Goal: Information Seeking & Learning: Learn about a topic

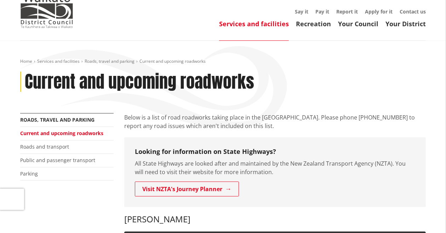
scroll to position [35, 0]
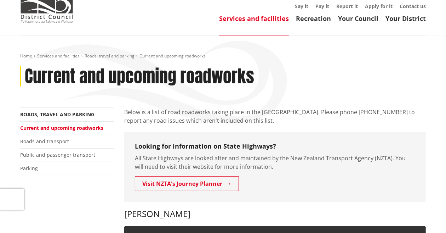
click at [64, 127] on link "Current and upcoming roadworks" at bounding box center [61, 127] width 83 height 7
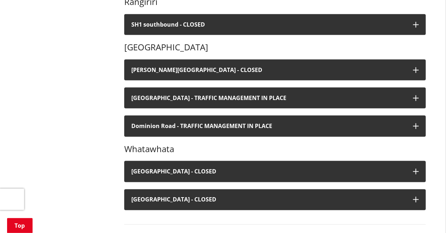
scroll to position [531, 0]
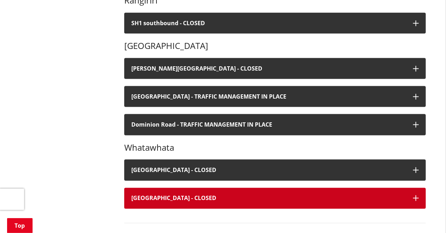
click at [415, 196] on icon "button" at bounding box center [416, 198] width 6 height 6
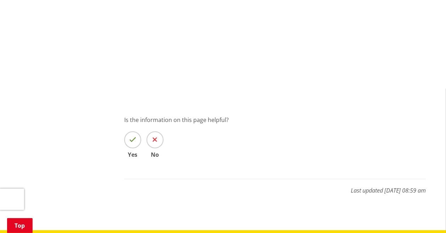
scroll to position [1027, 0]
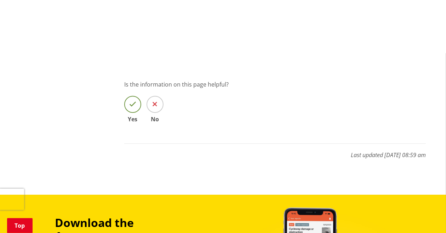
click at [130, 105] on icon at bounding box center [132, 104] width 7 height 7
click at [0, 0] on input "Yes" at bounding box center [0, 0] width 0 height 0
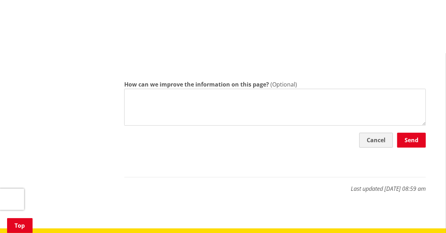
click at [378, 138] on button "Cancel" at bounding box center [376, 139] width 34 height 15
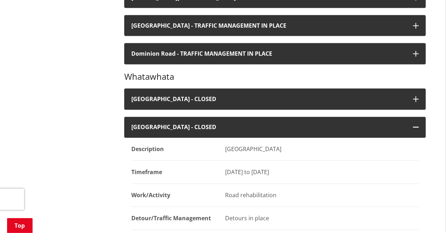
scroll to position [602, 0]
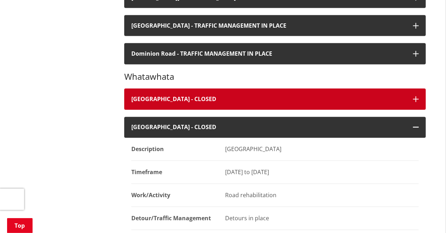
click at [415, 98] on icon "button" at bounding box center [416, 99] width 6 height 6
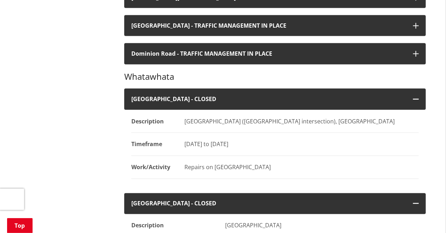
click at [90, 158] on div "More from this section Roads, travel and parking Current and upcoming roadworks…" at bounding box center [223, 103] width 416 height 1125
